Goal: Task Accomplishment & Management: Use online tool/utility

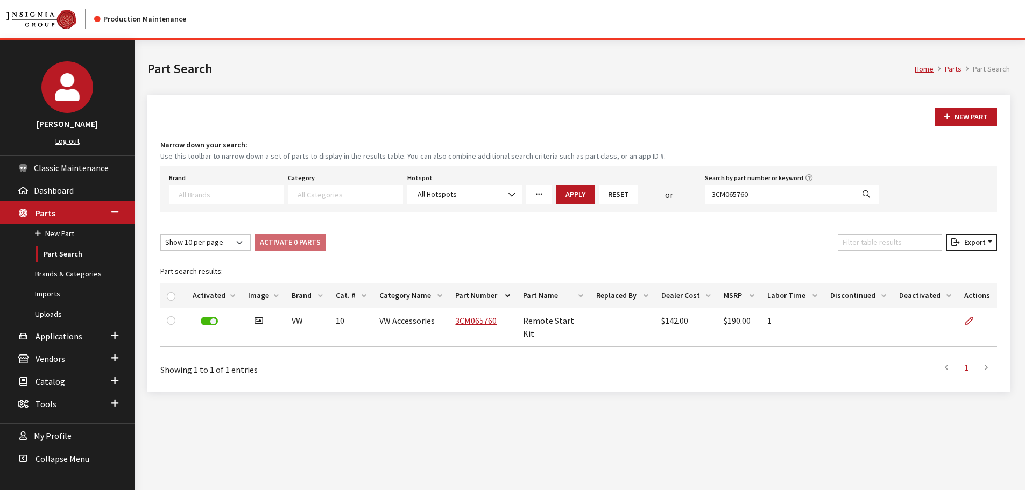
select select
click at [788, 194] on input "3CM065760" at bounding box center [779, 194] width 149 height 19
paste input "561054620C"
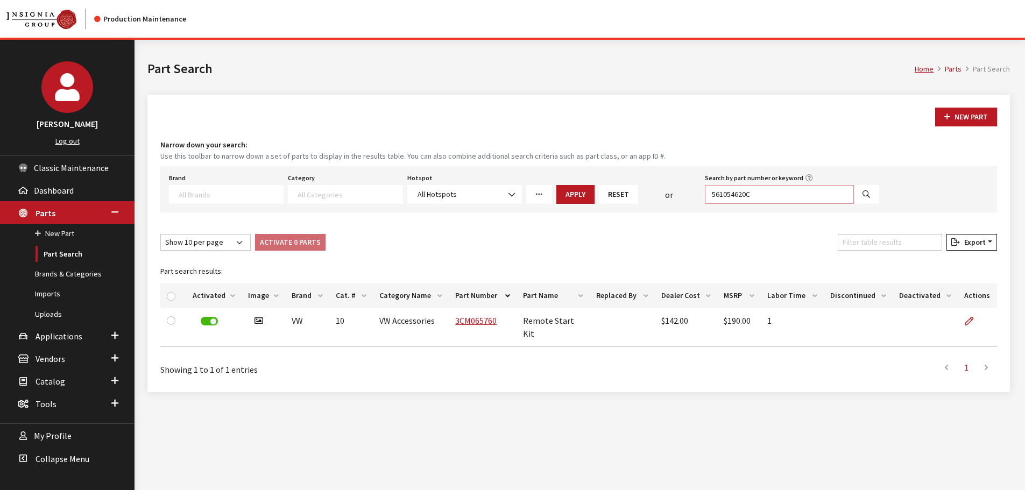
type input "561054620C"
select select
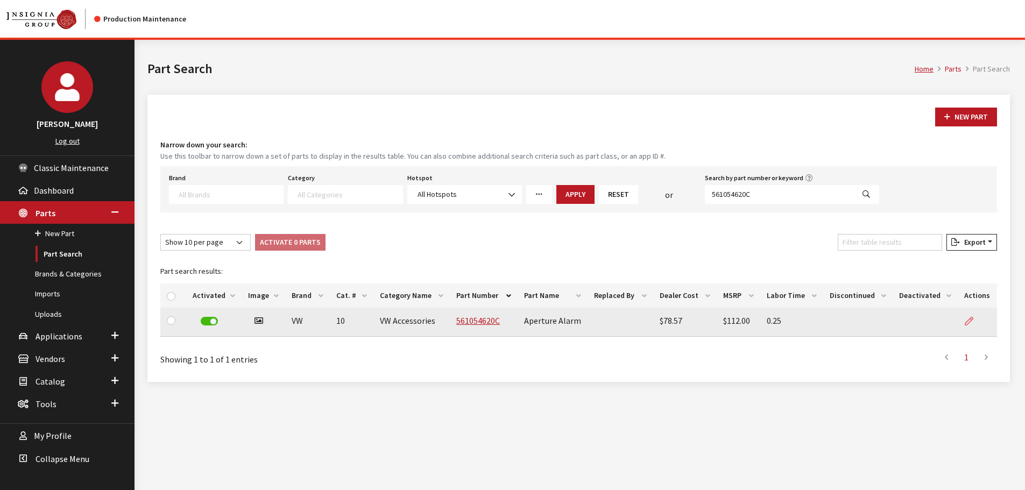
click at [971, 317] on icon at bounding box center [969, 321] width 9 height 9
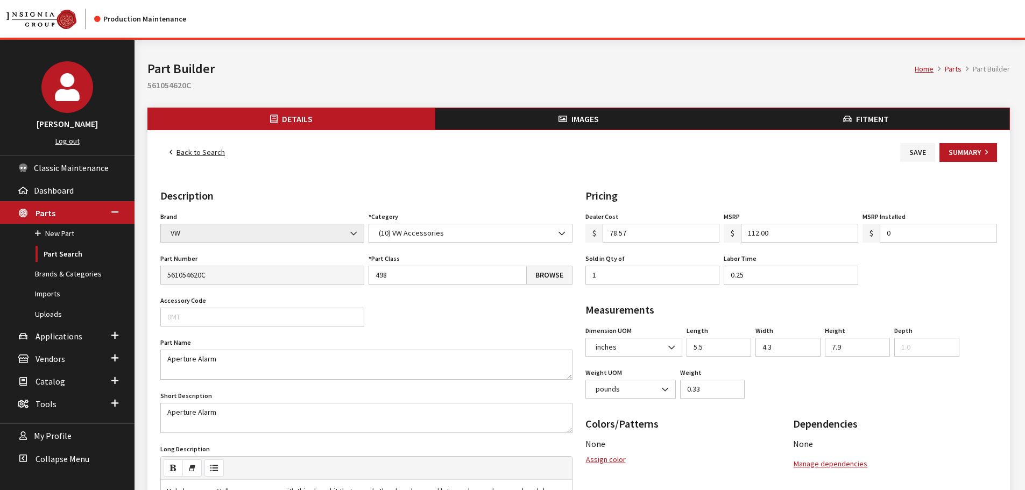
click at [883, 108] on ul "Details Images Fitment" at bounding box center [578, 119] width 863 height 23
click at [883, 115] on span "Fitment" at bounding box center [872, 119] width 33 height 11
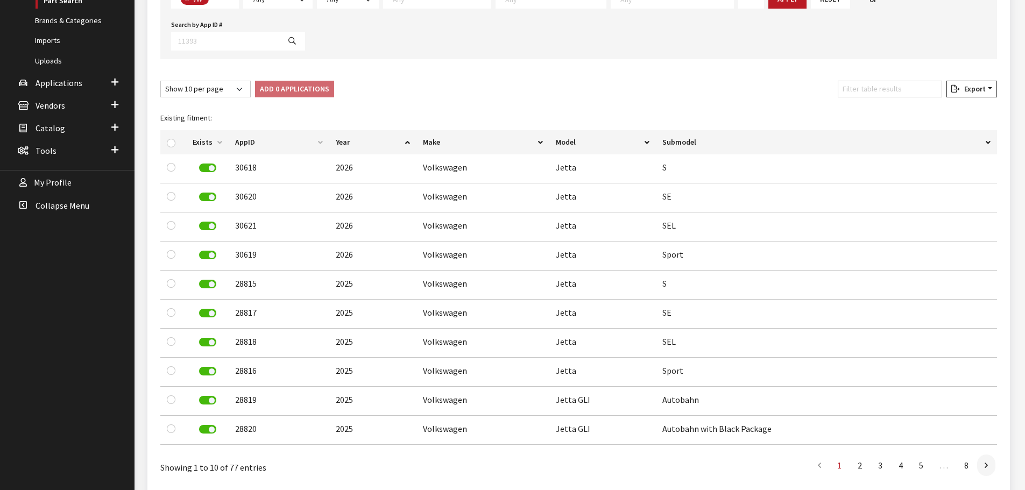
scroll to position [269, 0]
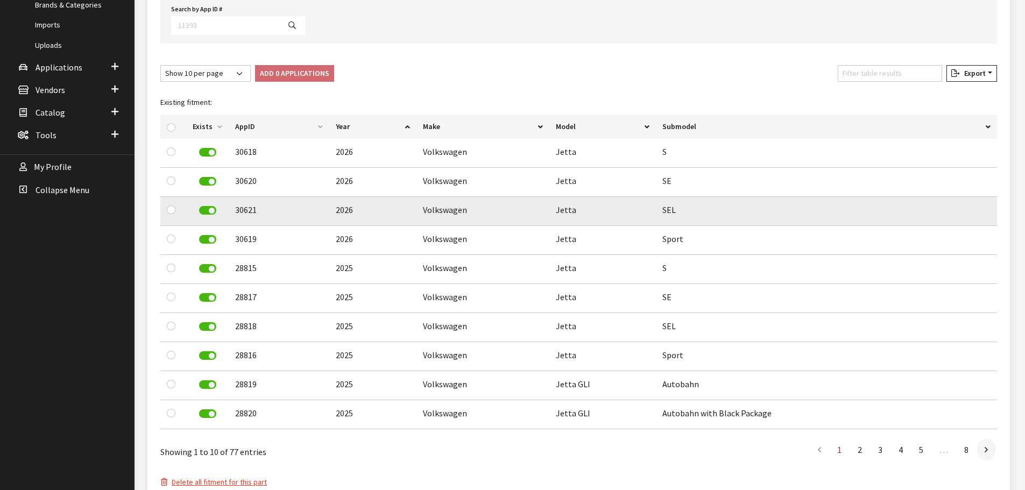
click at [210, 206] on label at bounding box center [207, 210] width 17 height 9
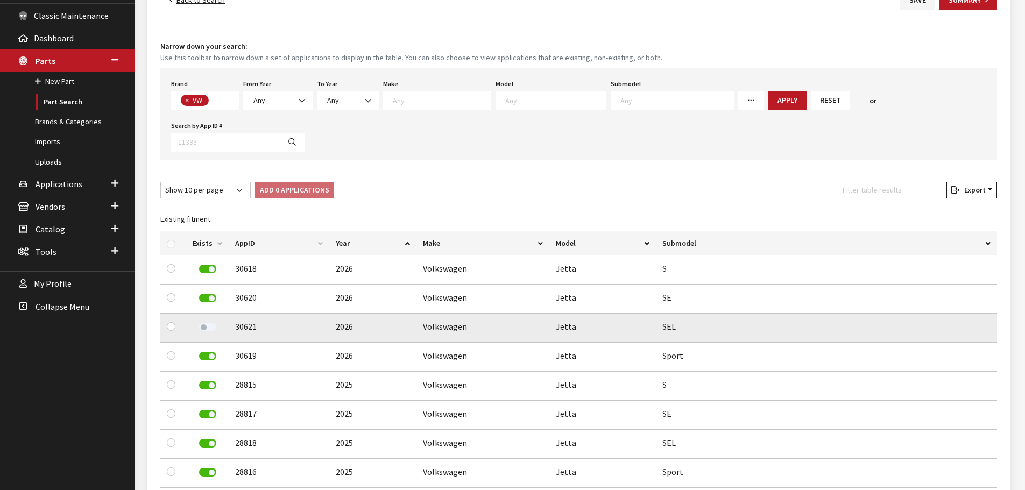
scroll to position [0, 0]
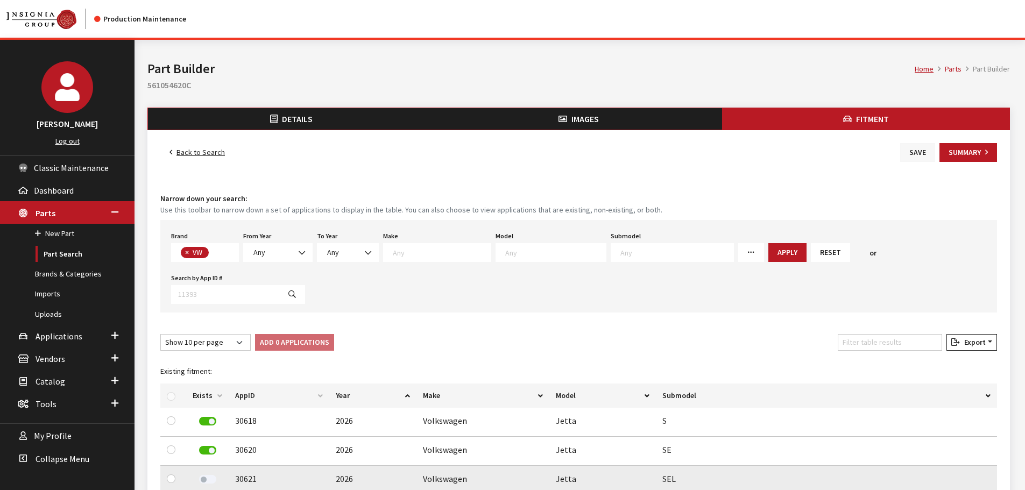
click at [916, 151] on button "Save" at bounding box center [917, 152] width 35 height 19
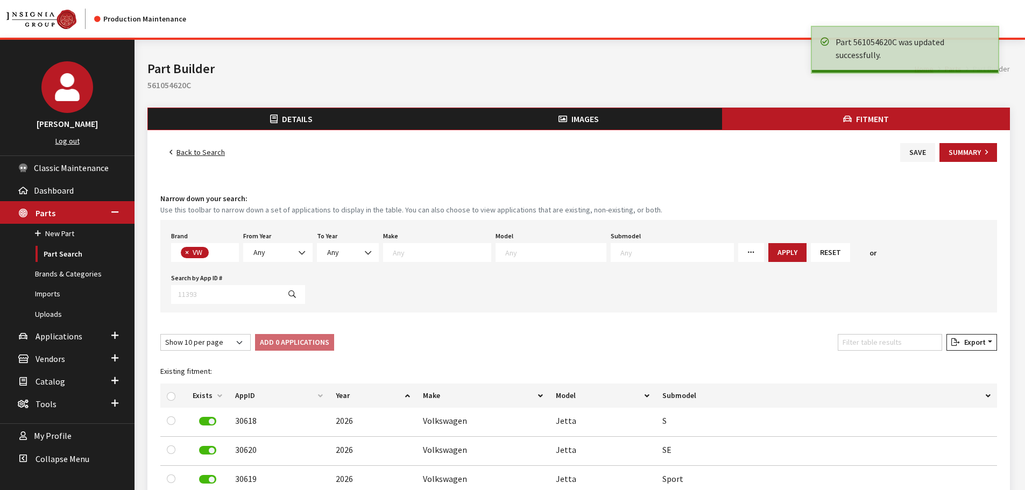
scroll to position [283, 0]
click at [194, 157] on link "Back to Search" at bounding box center [197, 152] width 74 height 19
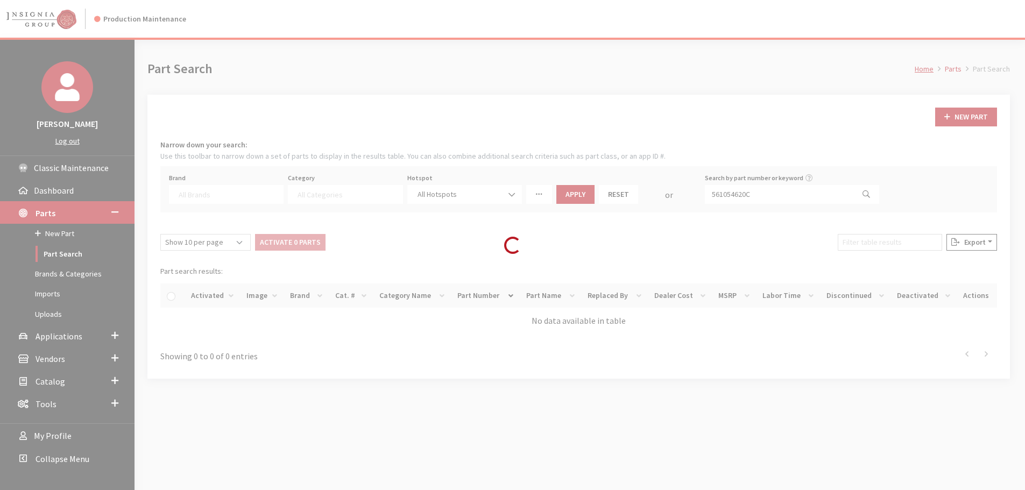
select select
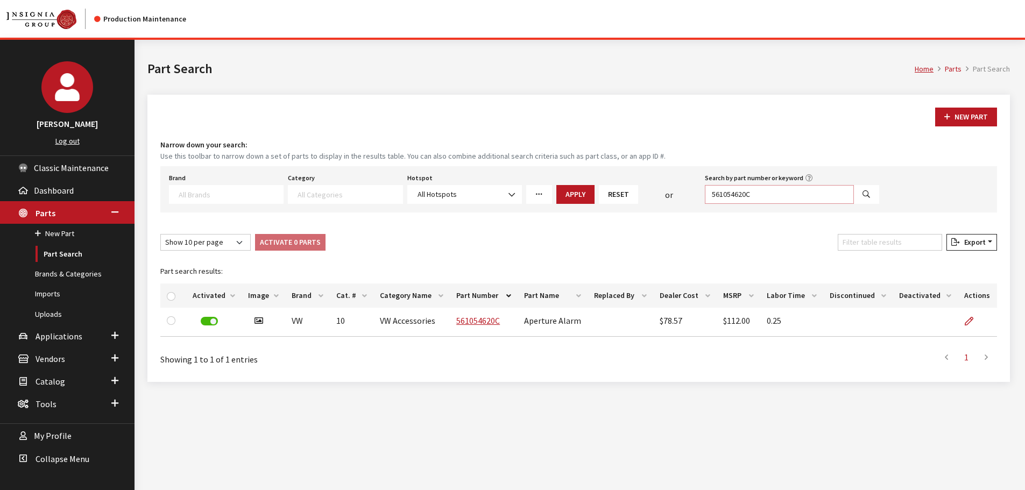
click at [744, 197] on input "561054620C" at bounding box center [779, 194] width 149 height 19
paste input "3CM065760"
type input "3CM065760"
select select
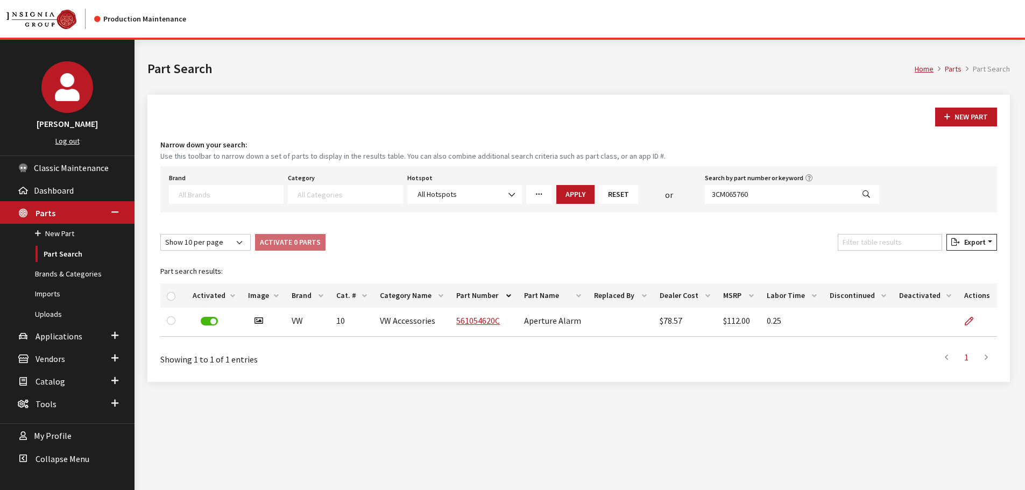
select select
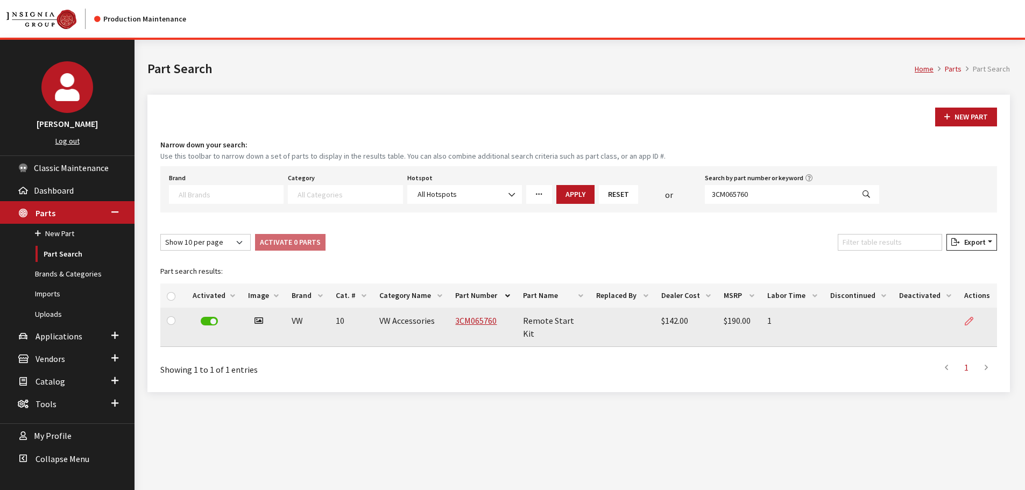
click at [967, 321] on icon at bounding box center [969, 321] width 9 height 9
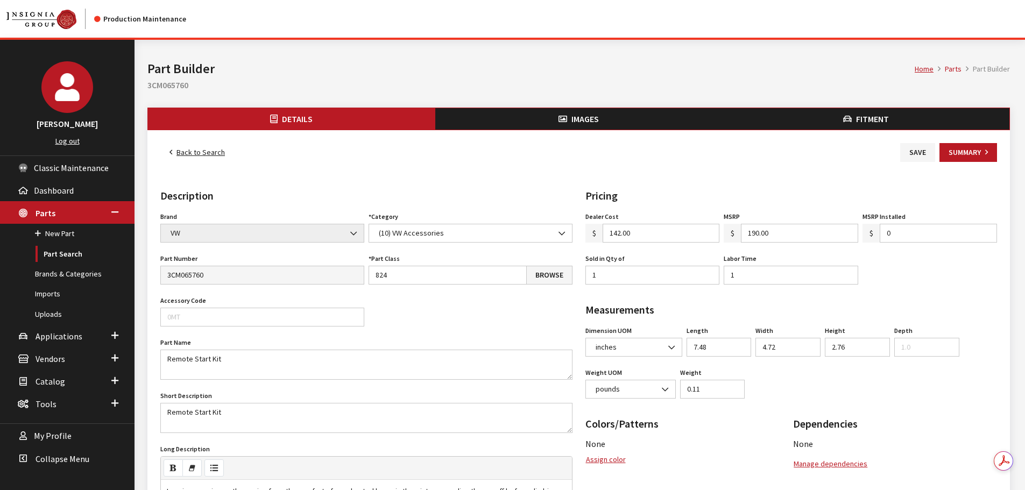
click at [862, 119] on span "Fitment" at bounding box center [872, 119] width 33 height 11
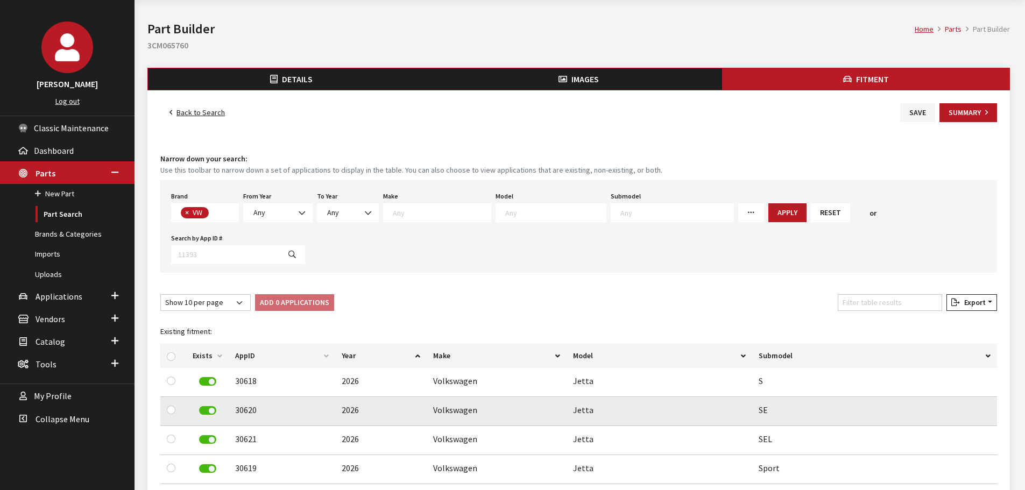
scroll to position [108, 0]
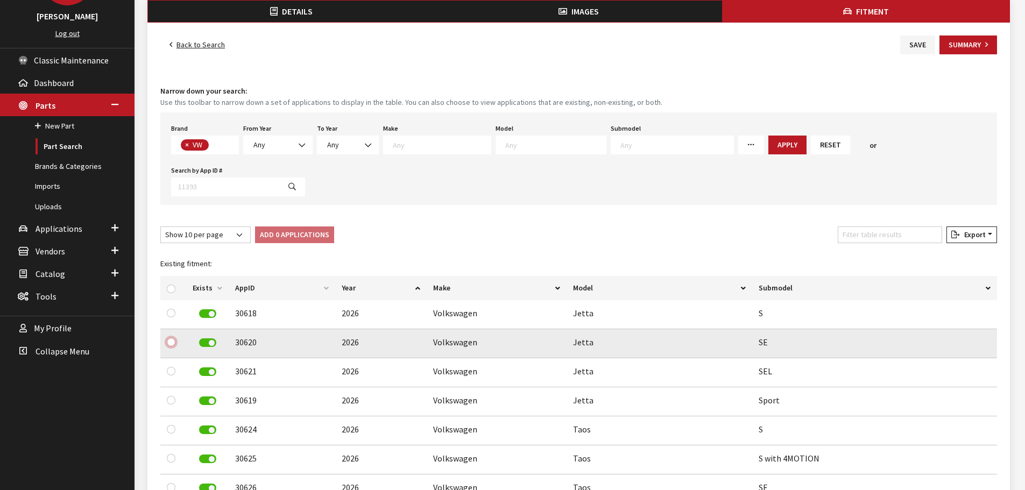
click at [169, 338] on input "checkbox" at bounding box center [171, 342] width 9 height 9
checkbox input "true"
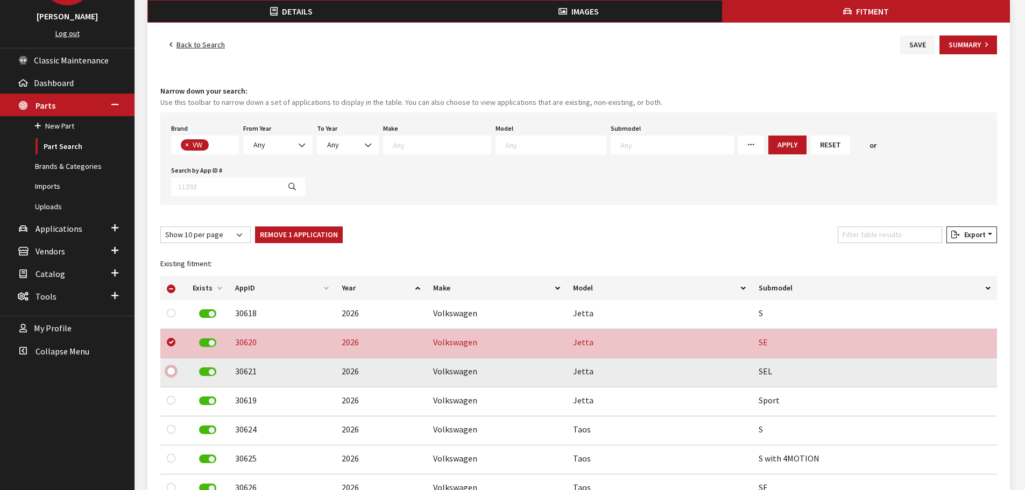
click at [171, 367] on input "checkbox" at bounding box center [171, 371] width 9 height 9
checkbox input "true"
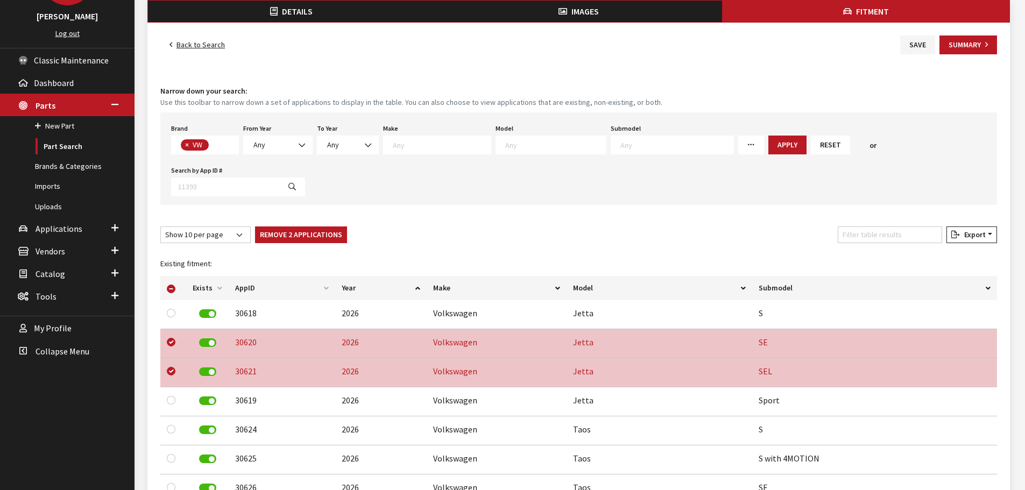
drag, startPoint x: 321, startPoint y: 185, endPoint x: 368, endPoint y: 180, distance: 47.1
click at [322, 184] on div "Fitment Narrow down your search: Use this toolbar to narrow down a set of appli…" at bounding box center [578, 365] width 841 height 570
click at [276, 227] on button "Remove 2 Applications" at bounding box center [301, 235] width 92 height 17
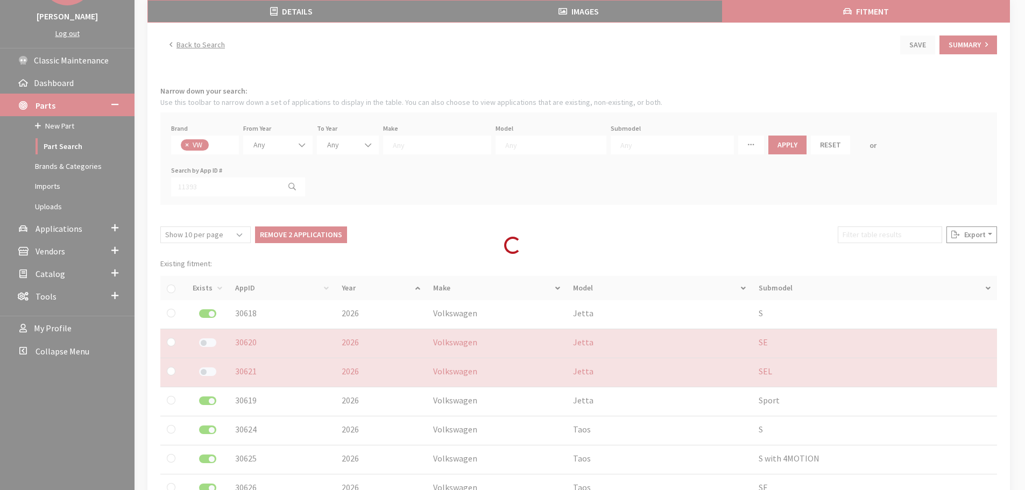
checkbox input "false"
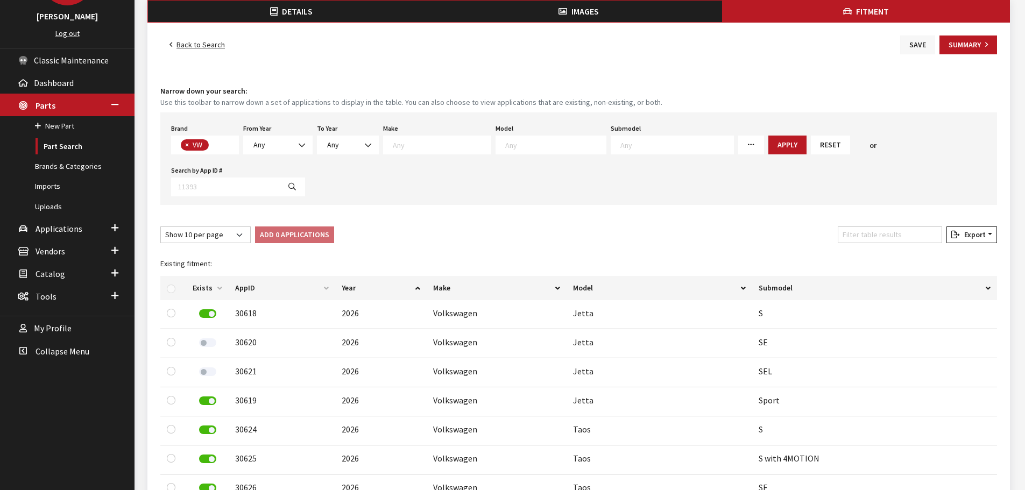
click at [917, 41] on button "Save" at bounding box center [917, 45] width 35 height 19
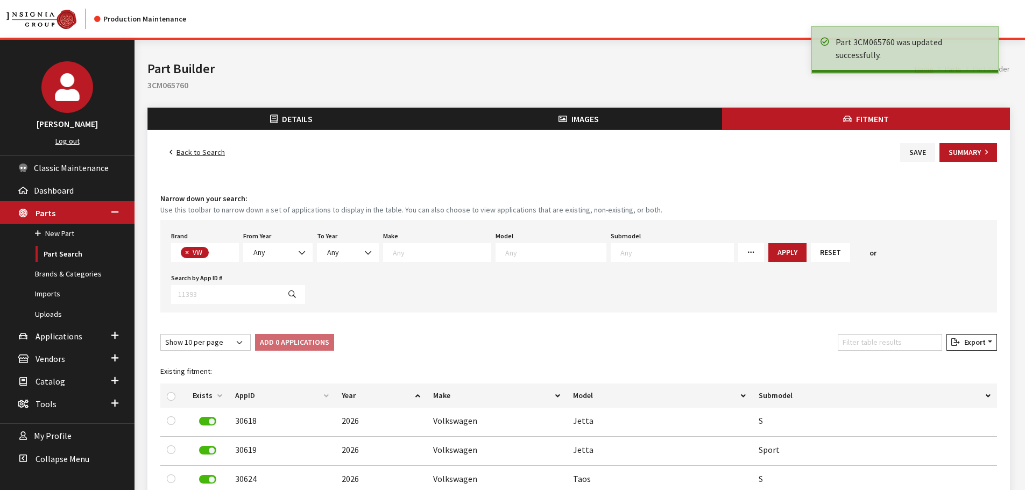
scroll to position [283, 0]
click at [206, 158] on link "Back to Search" at bounding box center [197, 152] width 74 height 19
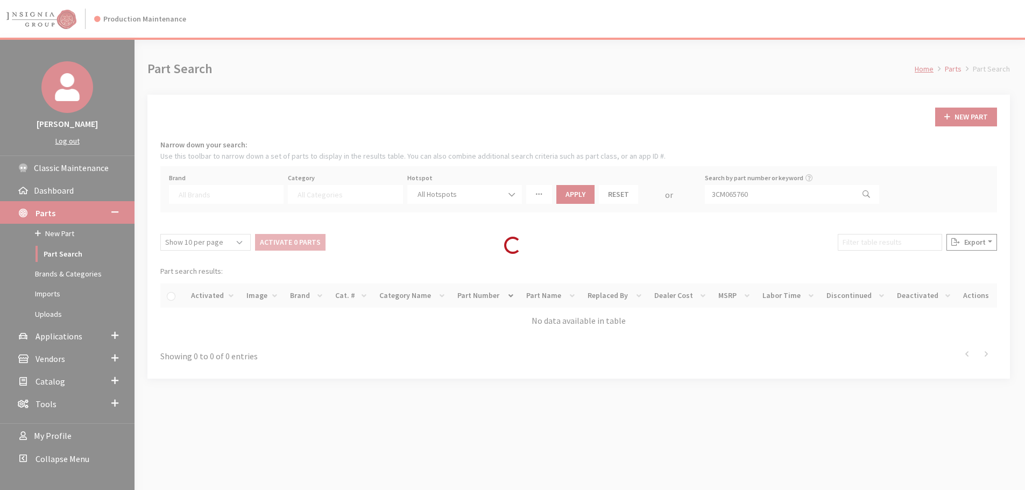
select select
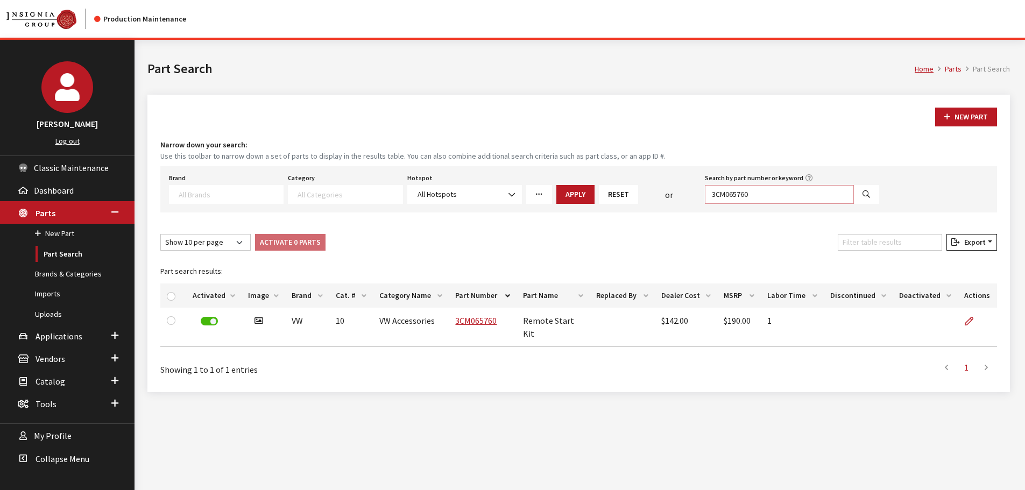
click at [776, 197] on input "3CM065760" at bounding box center [779, 194] width 149 height 19
paste input "5GM601171FOD"
type input "5GM601171FOD"
select select
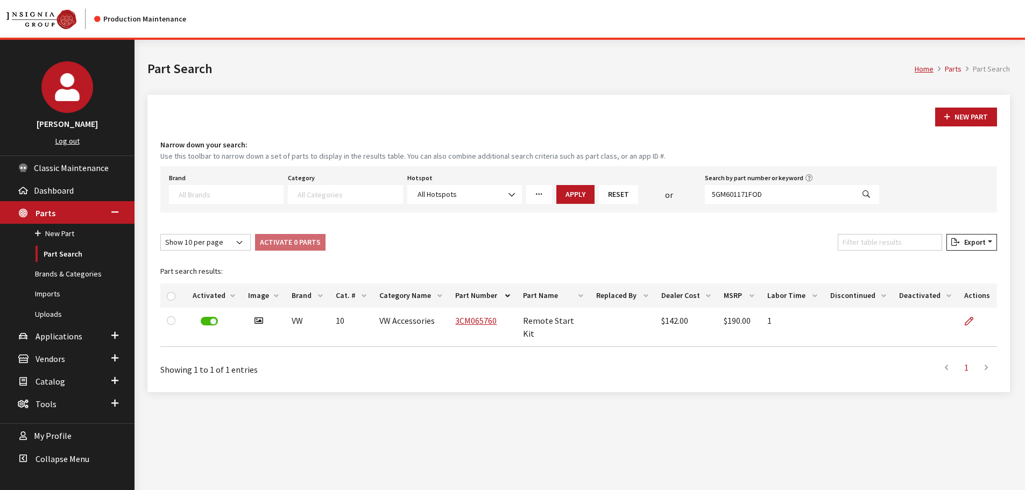
select select
click at [969, 319] on icon at bounding box center [969, 321] width 9 height 9
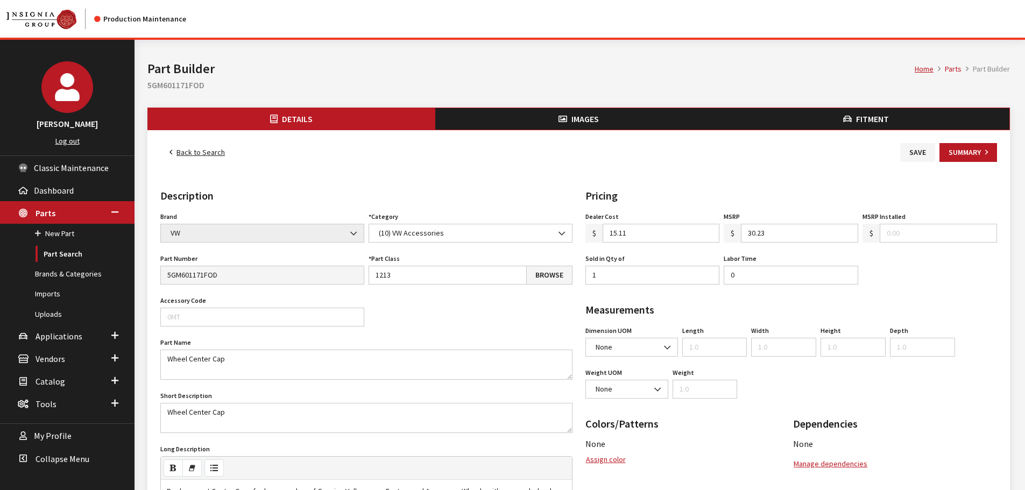
click at [909, 115] on button "Fitment" at bounding box center [865, 119] width 287 height 22
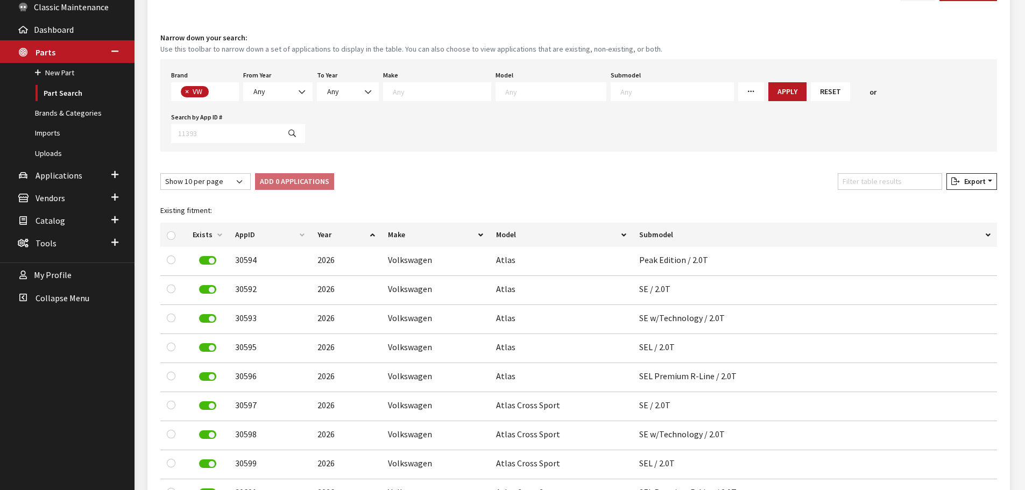
scroll to position [161, 0]
click at [884, 173] on input "Filter table results" at bounding box center [890, 181] width 104 height 17
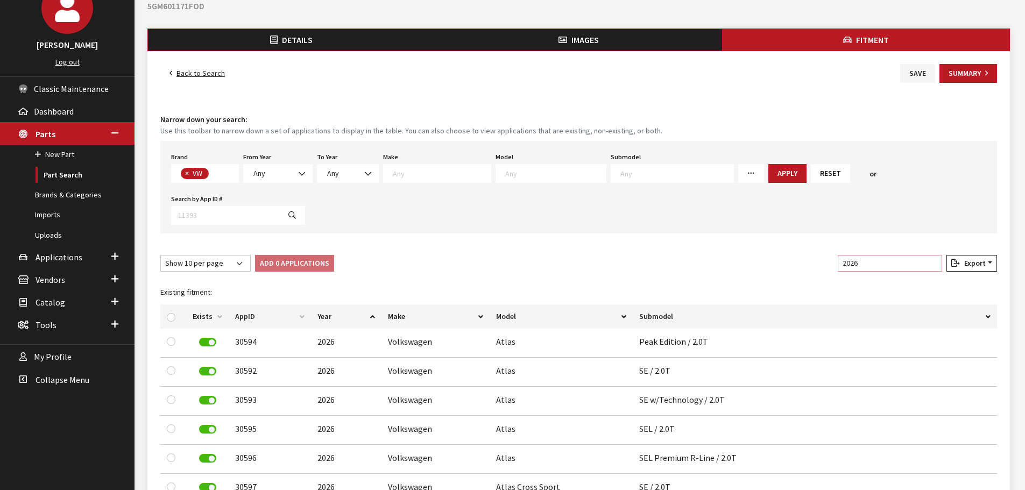
scroll to position [0, 0]
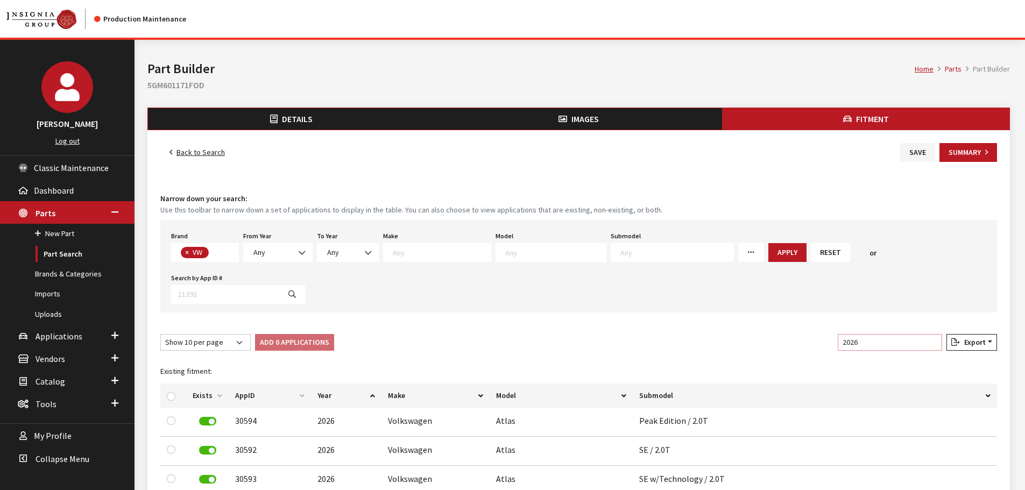
type input "2026"
click at [199, 123] on button "Details" at bounding box center [291, 119] width 287 height 22
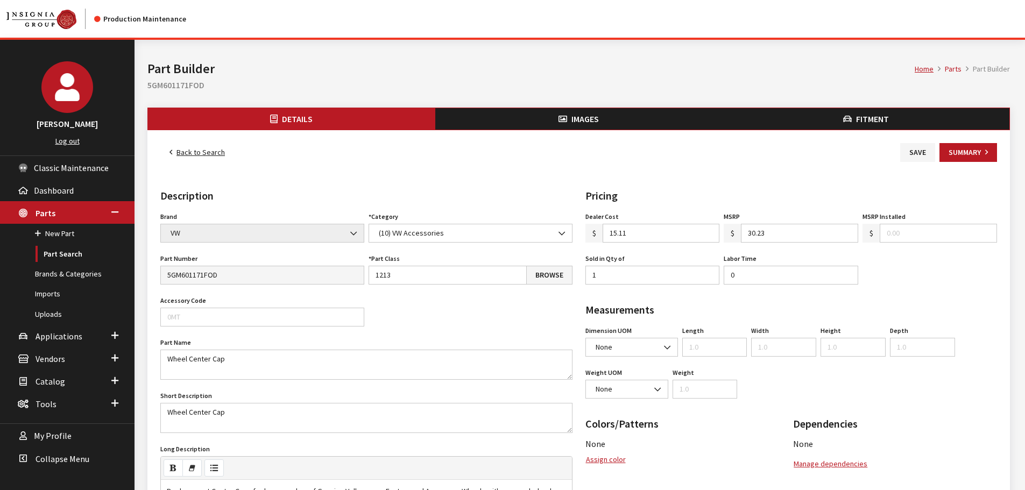
click at [893, 118] on button "Fitment" at bounding box center [865, 119] width 287 height 22
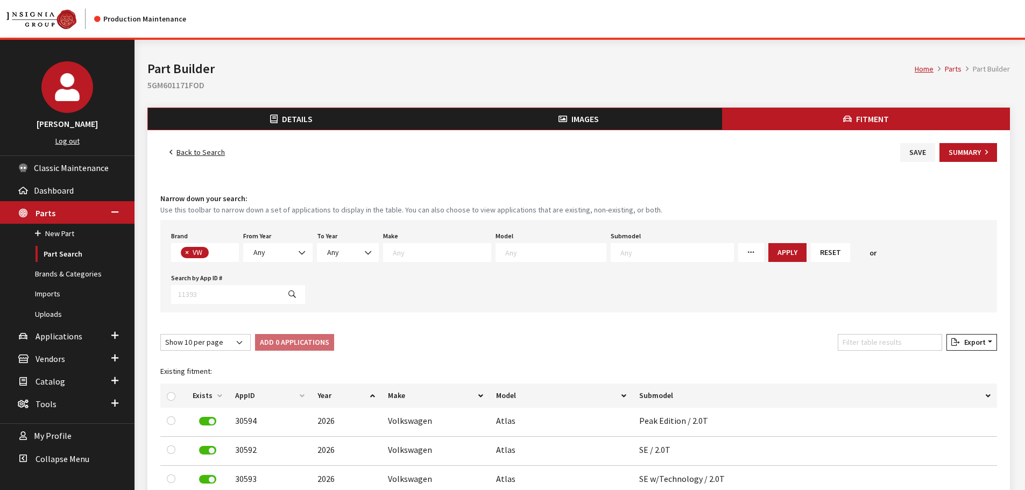
scroll to position [283, 0]
click at [881, 334] on input "Filter table results" at bounding box center [890, 342] width 104 height 17
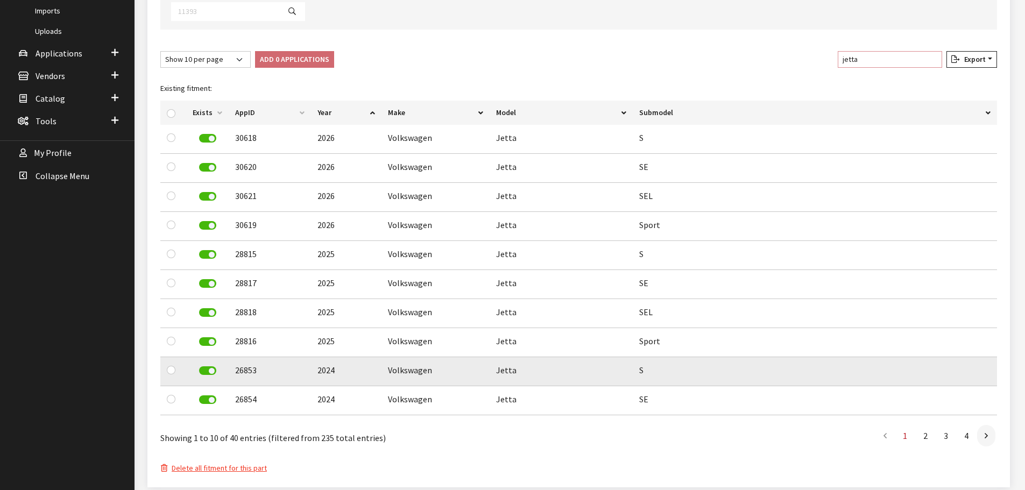
scroll to position [284, 0]
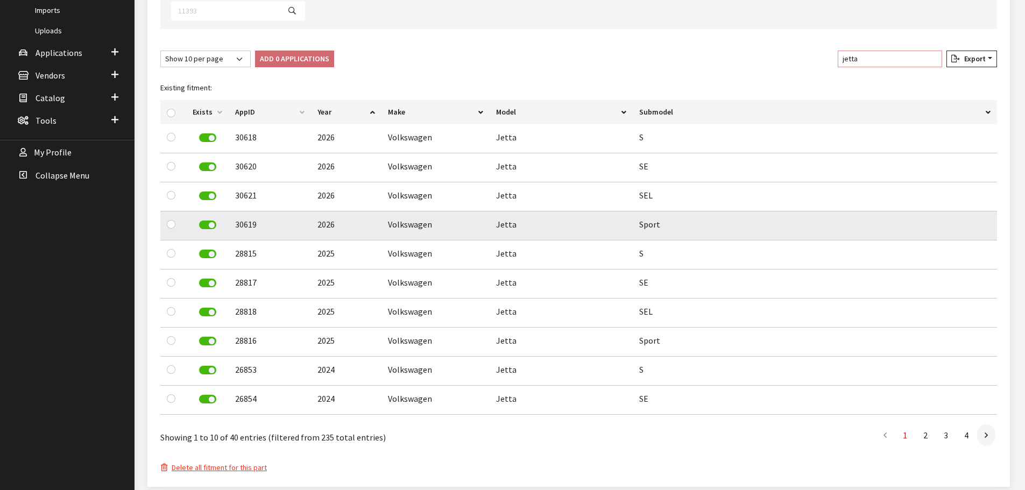
type input "jetta"
click at [173, 220] on input "checkbox" at bounding box center [171, 224] width 9 height 9
checkbox input "true"
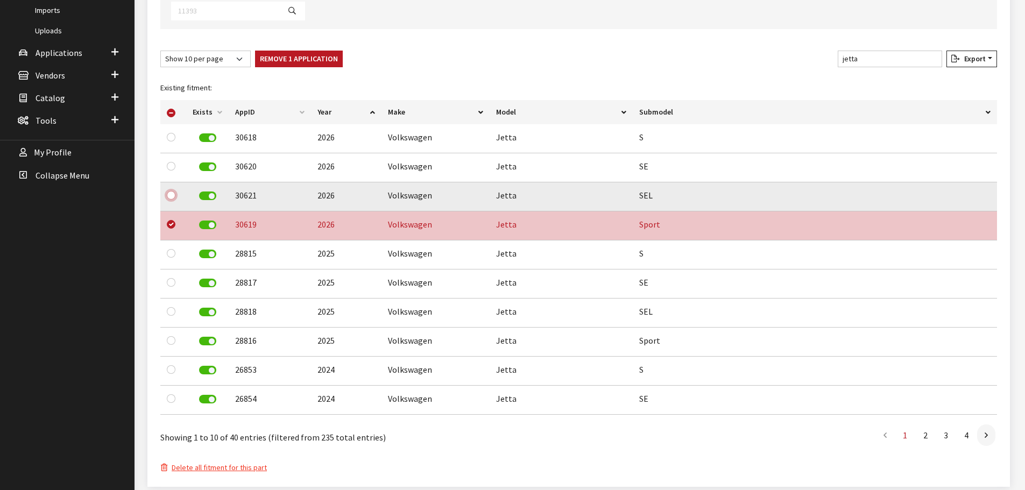
click at [172, 191] on input "checkbox" at bounding box center [171, 195] width 9 height 9
checkbox input "true"
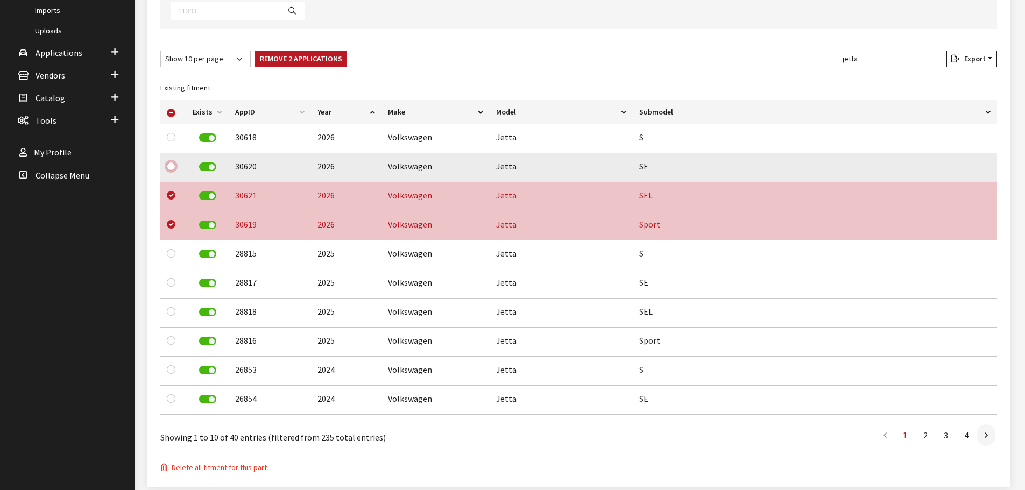
click at [170, 162] on input "checkbox" at bounding box center [171, 166] width 9 height 9
checkbox input "true"
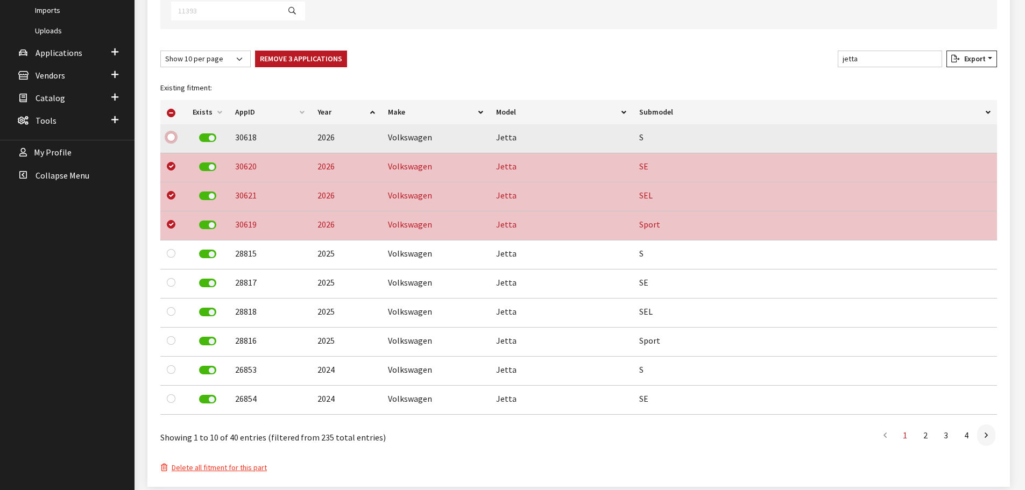
click at [172, 133] on input "checkbox" at bounding box center [171, 137] width 9 height 9
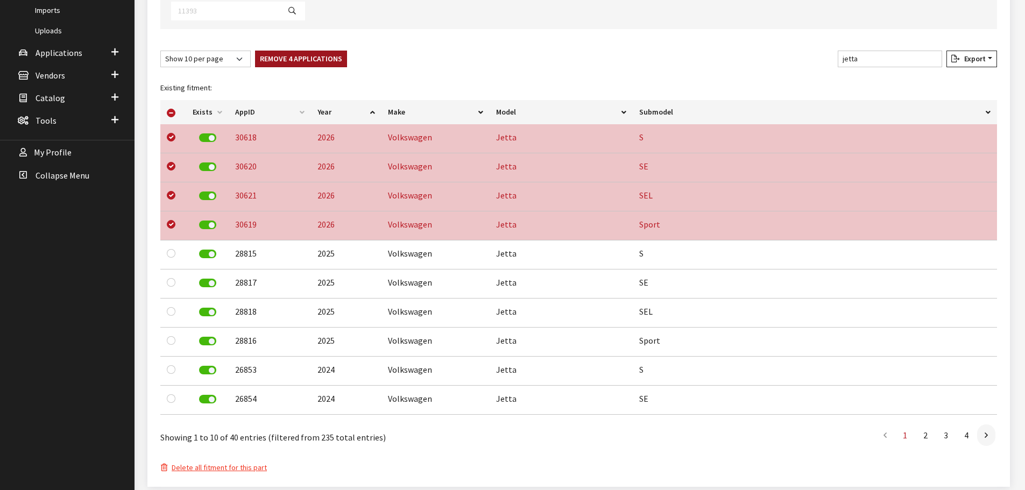
click at [265, 51] on button "Remove 4 Applications" at bounding box center [301, 59] width 92 height 17
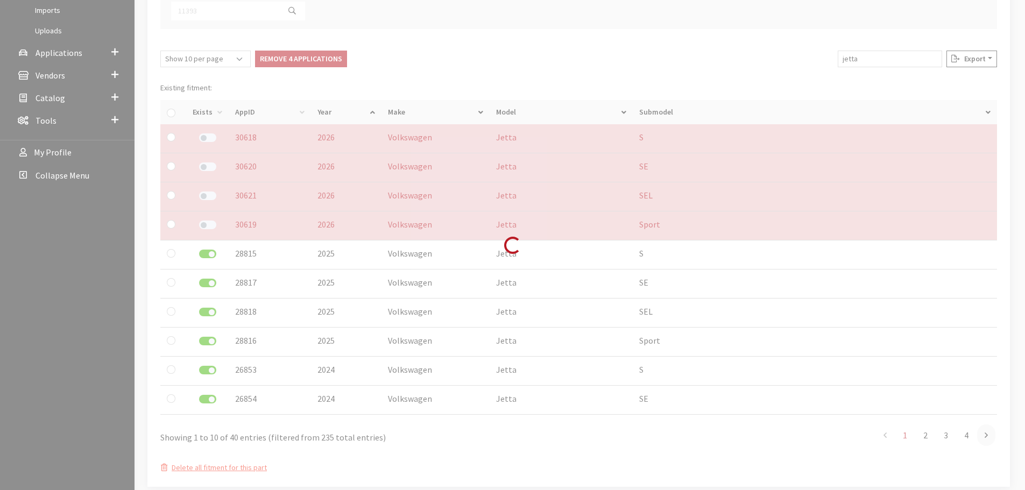
checkbox input "false"
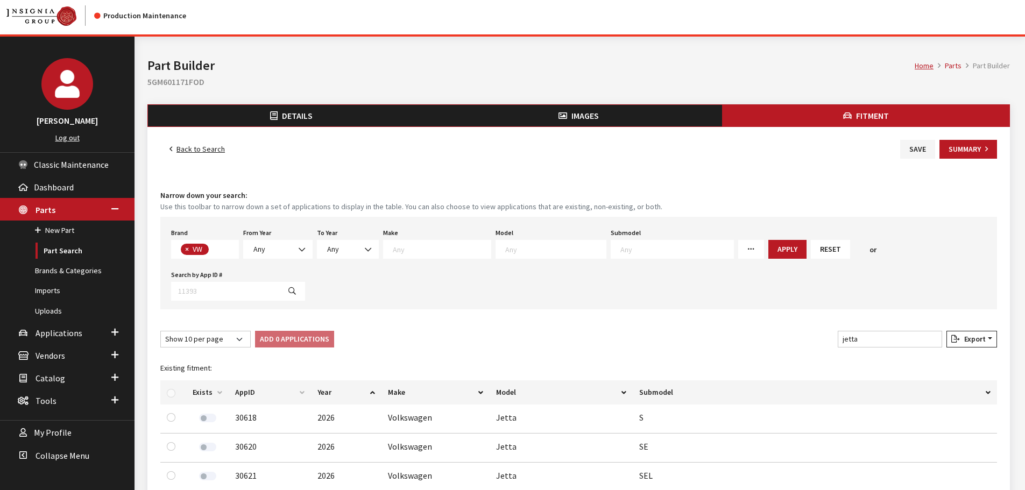
scroll to position [0, 0]
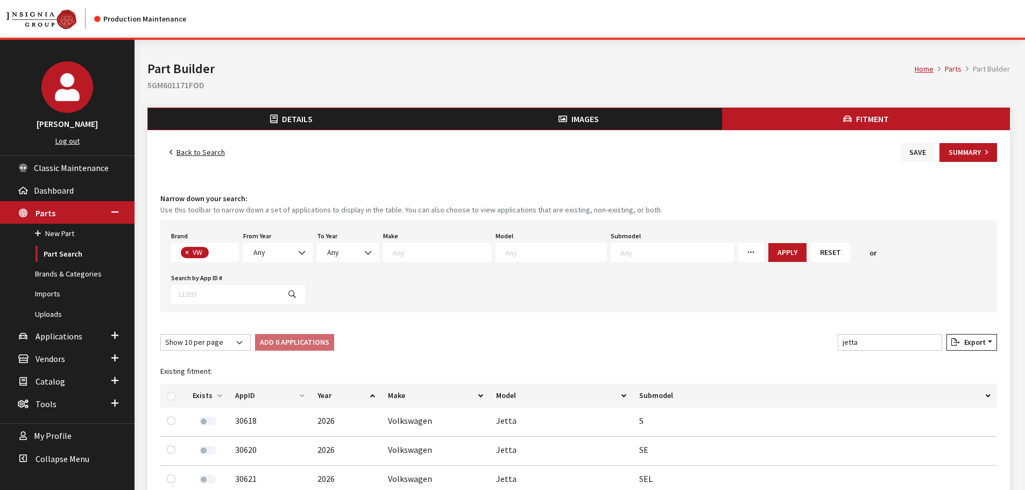
click at [927, 149] on button "Save" at bounding box center [917, 152] width 35 height 19
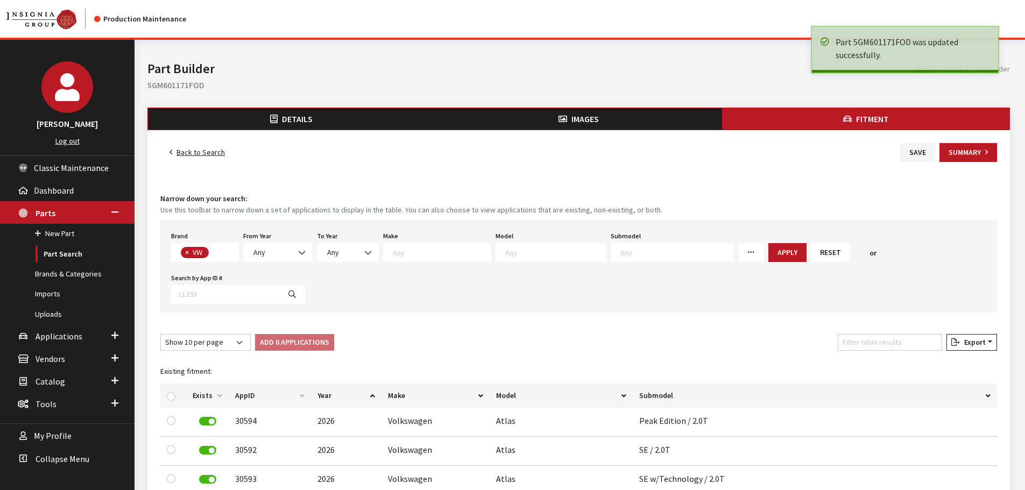
scroll to position [283, 0]
click at [198, 151] on link "Back to Search" at bounding box center [197, 152] width 74 height 19
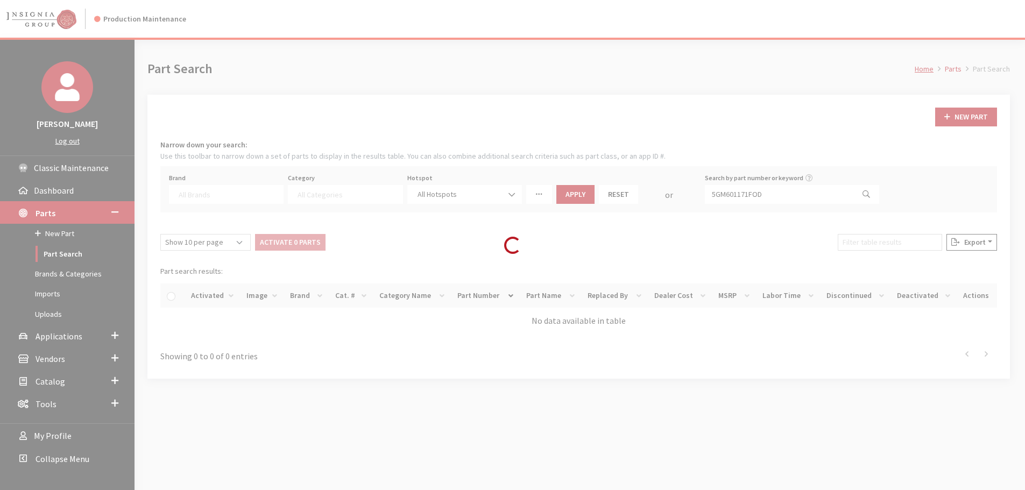
select select
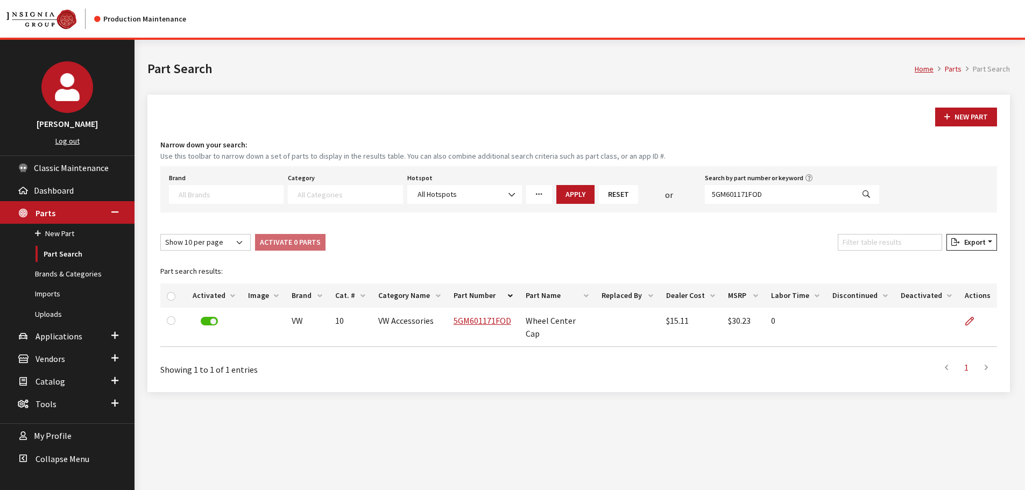
click at [299, 91] on div "Home Parts Part Search Part Search" at bounding box center [578, 67] width 875 height 55
